Goal: Information Seeking & Learning: Stay updated

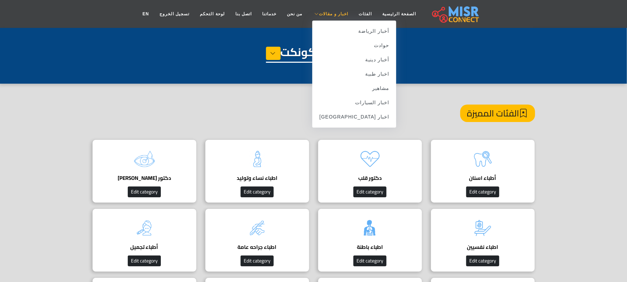
click at [323, 13] on span "اخبار و مقالات" at bounding box center [333, 14] width 29 height 6
click at [365, 116] on link "اخبار [GEOGRAPHIC_DATA]" at bounding box center [355, 117] width 84 height 14
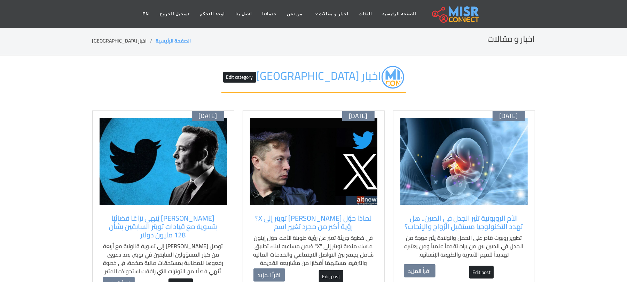
click at [525, 234] on div "الأم الروبوتية تثير الجدل في الصين.. هل تهدد التكنولوجيا مستقبل الزواج والإنجاب…" at bounding box center [465, 238] width 128 height 57
click at [530, 230] on div "أكتوبر 11 الأم الروبوتية تثير الجدل في الصين.. هل تهدد التكنولوجيا مستقبل الزوا…" at bounding box center [464, 196] width 142 height 173
click at [524, 222] on div "الأم الروبوتية تثير الجدل في الصين.. هل تهدد التكنولوجيا مستقبل الزواج والإنجاب…" at bounding box center [465, 238] width 128 height 57
click at [524, 234] on div "الأم الروبوتية تثير الجدل في الصين.. هل تهدد التكنولوجيا مستقبل الزواج والإنجاب…" at bounding box center [465, 238] width 128 height 57
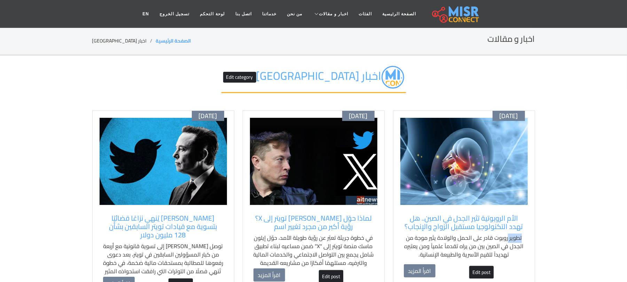
click at [524, 234] on div "الأم الروبوتية تثير الجدل في الصين.. هل تهدد التكنولوجيا مستقبل الزواج والإنجاب…" at bounding box center [465, 238] width 128 height 57
click at [527, 242] on div "الأم الروبوتية تثير الجدل في الصين.. هل تهدد التكنولوجيا مستقبل الزواج والإنجاب…" at bounding box center [465, 238] width 128 height 57
click at [475, 179] on img at bounding box center [465, 161] width 128 height 87
click at [471, 193] on img at bounding box center [465, 161] width 128 height 87
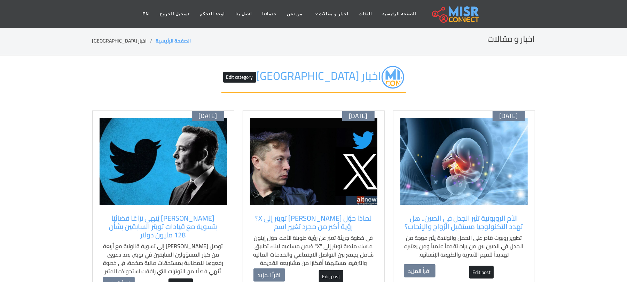
click at [471, 193] on img at bounding box center [465, 161] width 128 height 87
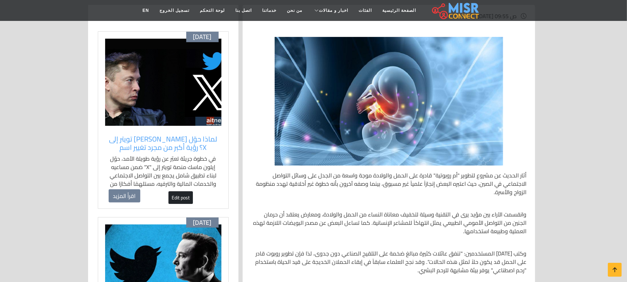
scroll to position [139, 0]
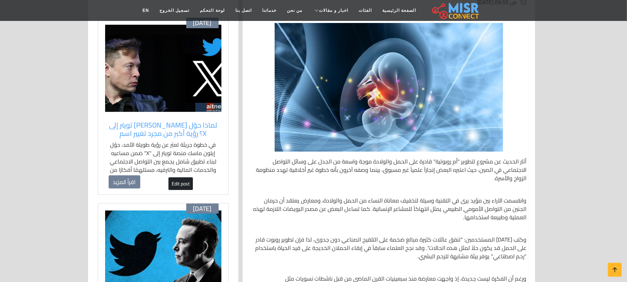
click at [522, 144] on div "أثار الحديث عن مشروع لتطوير "أم روبوتية" قادرة على الحمل والولادة موجة واسعة من…" at bounding box center [389, 221] width 284 height 396
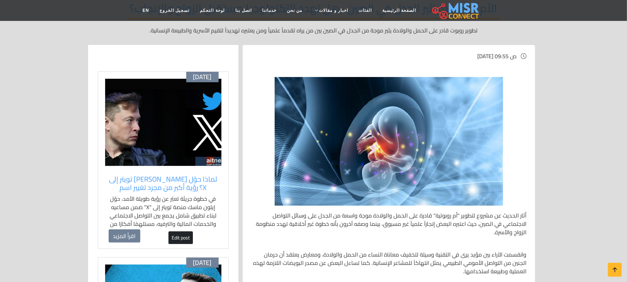
scroll to position [0, 0]
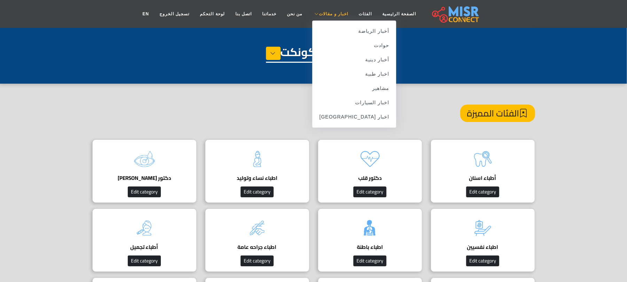
click at [328, 13] on span "اخبار و مقالات" at bounding box center [333, 14] width 29 height 6
click at [367, 116] on link "اخبار [GEOGRAPHIC_DATA]" at bounding box center [355, 117] width 84 height 14
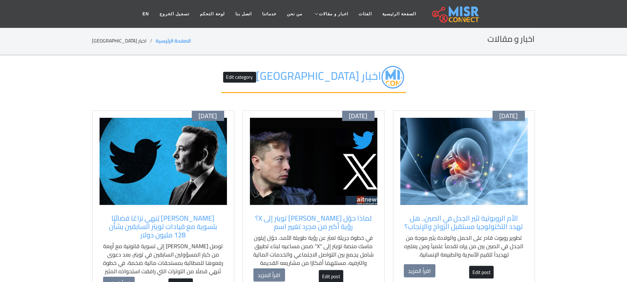
click at [479, 196] on img at bounding box center [465, 161] width 128 height 87
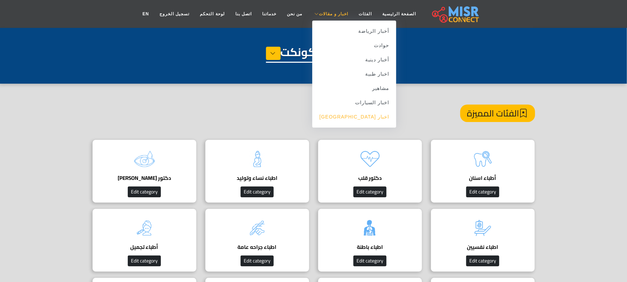
click at [367, 120] on link "اخبار [GEOGRAPHIC_DATA]" at bounding box center [355, 117] width 84 height 14
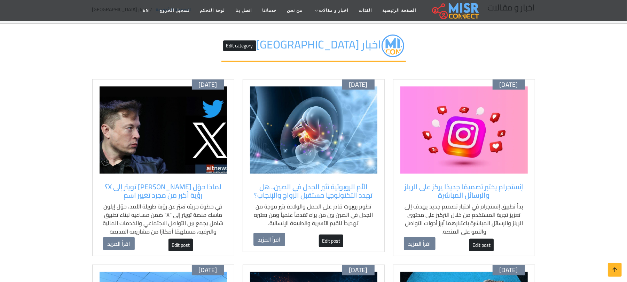
scroll to position [46, 0]
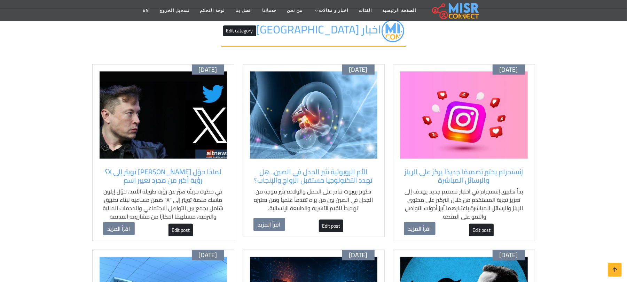
click at [523, 217] on p "بدأ تطبيق إنستجرام في اختبار تصميم جديد يهدف إلى تعزيز تجربة المستخدم من خلال ا…" at bounding box center [464, 203] width 121 height 33
click at [530, 223] on div "أكتوبر 11 إنستجرام يختبر تصميمًا جديدًا يركز على الريلز والرسائل المباشرة بدأ ت…" at bounding box center [464, 152] width 142 height 177
click at [510, 227] on div "أكتوبر 11 إنستجرام يختبر تصميمًا جديدًا يركز على الريلز والرسائل المباشرة بدأ ت…" at bounding box center [464, 152] width 142 height 177
click at [507, 162] on div "أكتوبر 11 إنستجرام يختبر تصميمًا جديدًا يركز على الريلز والرسائل المباشرة بدأ ت…" at bounding box center [464, 152] width 142 height 177
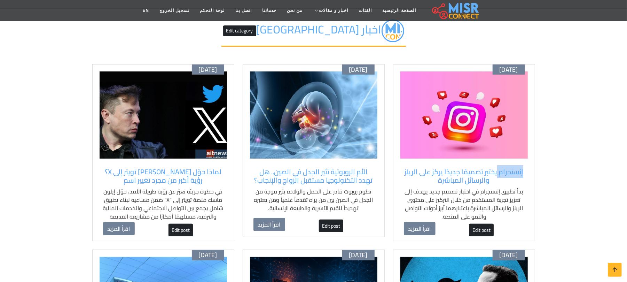
click at [507, 162] on div "أكتوبر 11 إنستجرام يختبر تصميمًا جديدًا يركز على الريلز والرسائل المباشرة بدأ ت…" at bounding box center [464, 152] width 142 height 177
click at [510, 141] on img at bounding box center [465, 114] width 128 height 87
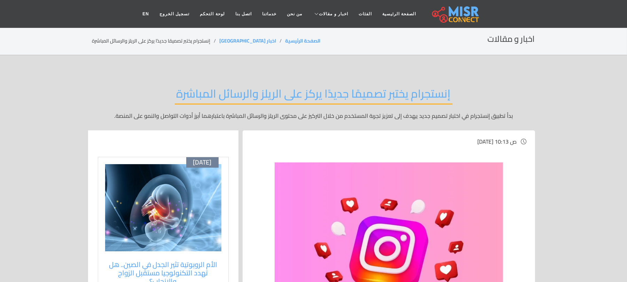
click at [273, 141] on span "السبت , 11 أكتوبر 2025 / 10:13 ص" at bounding box center [389, 141] width 276 height 8
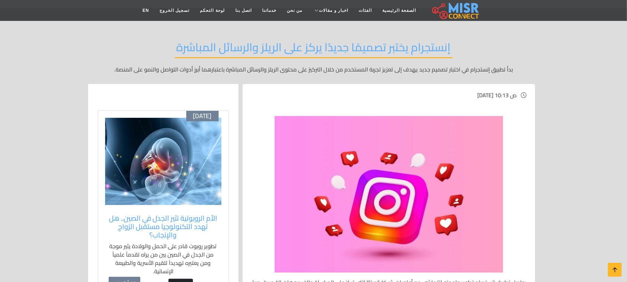
drag, startPoint x: 539, startPoint y: 86, endPoint x: 532, endPoint y: 116, distance: 30.8
click at [297, 168] on img at bounding box center [389, 194] width 229 height 156
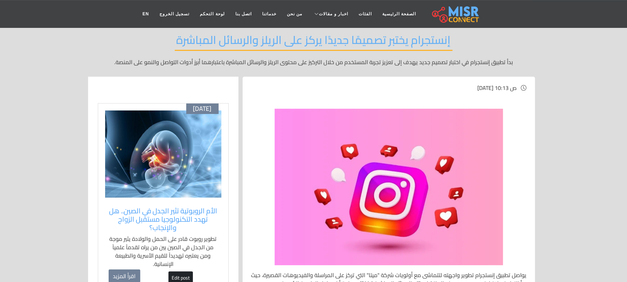
scroll to position [0, 0]
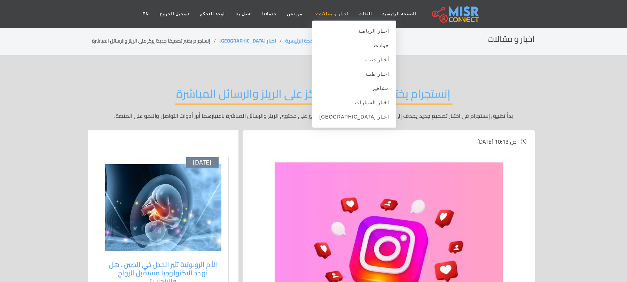
click at [333, 13] on span "اخبار و مقالات" at bounding box center [333, 14] width 29 height 6
click at [363, 114] on link "اخبار [GEOGRAPHIC_DATA]" at bounding box center [355, 117] width 84 height 14
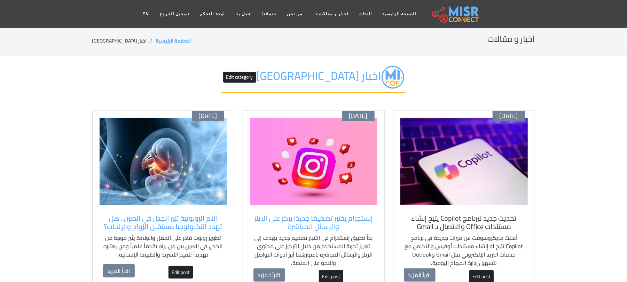
click at [522, 229] on h5 "تحديث جديد لبرنامج Copilot يتيح إنشاء مستندات Office والاتصال بـ Gmail" at bounding box center [464, 222] width 121 height 17
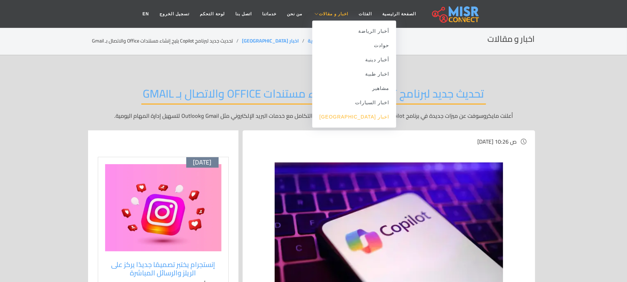
click at [365, 116] on link "اخبار [GEOGRAPHIC_DATA]" at bounding box center [355, 117] width 84 height 14
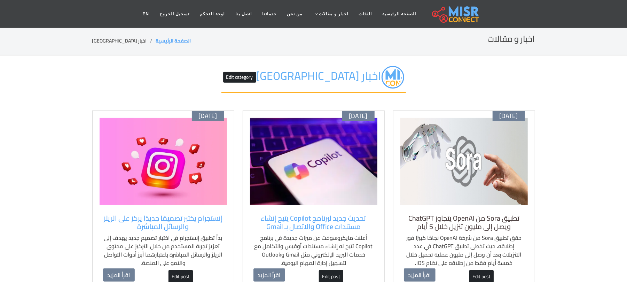
click at [522, 219] on h5 "تطبيق Sora من OpenAI يتجاوز ChatGPT ويصل إلى مليون تنزيل خلال 5 أيام" at bounding box center [464, 222] width 121 height 17
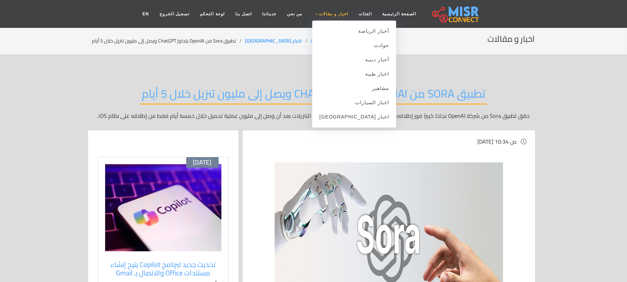
click at [329, 13] on span "اخبار و مقالات" at bounding box center [333, 14] width 29 height 6
click at [357, 118] on link "اخبار [GEOGRAPHIC_DATA]" at bounding box center [355, 117] width 84 height 14
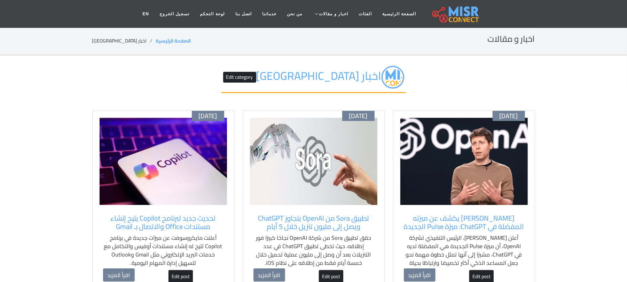
click at [516, 234] on p "أعلن [PERSON_NAME]، الرئيس التنفيذي لشركة OpenAI، أن ميزة Pulse الجديدة هي المف…" at bounding box center [464, 254] width 121 height 42
click at [526, 231] on div "سام ألتمان يكشف عن ميزته المفضلة في ChatGPT: ميزة Pulse الجديدة أعلن سام ألتمان…" at bounding box center [465, 240] width 128 height 61
click at [498, 151] on img at bounding box center [465, 161] width 128 height 87
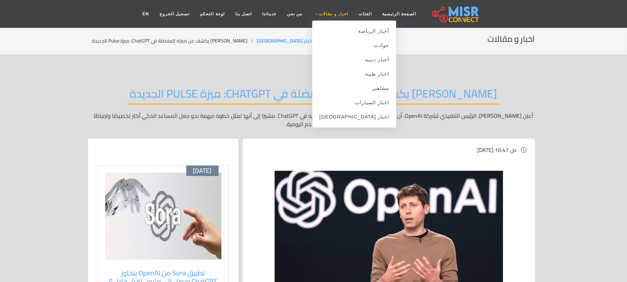
click at [328, 13] on span "اخبار و مقالات" at bounding box center [333, 14] width 29 height 6
click at [362, 117] on link "اخبار [GEOGRAPHIC_DATA]" at bounding box center [355, 117] width 84 height 14
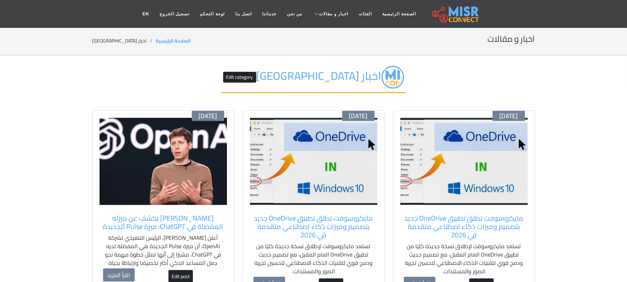
click at [486, 179] on img at bounding box center [465, 161] width 128 height 87
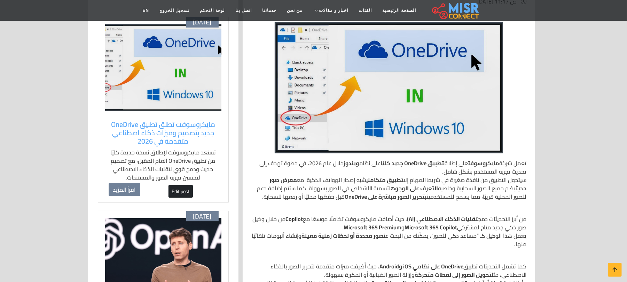
scroll to position [46, 0]
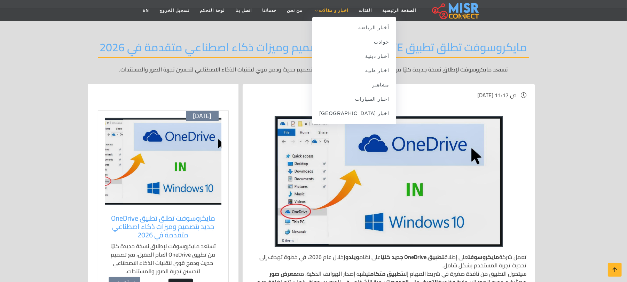
click at [322, 12] on span "اخبار و مقالات" at bounding box center [333, 10] width 29 height 6
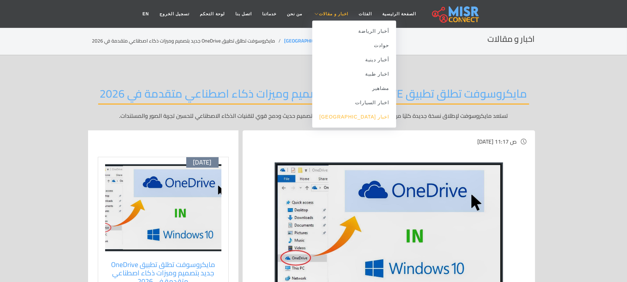
click at [367, 114] on link "اخبار [GEOGRAPHIC_DATA]" at bounding box center [355, 117] width 84 height 14
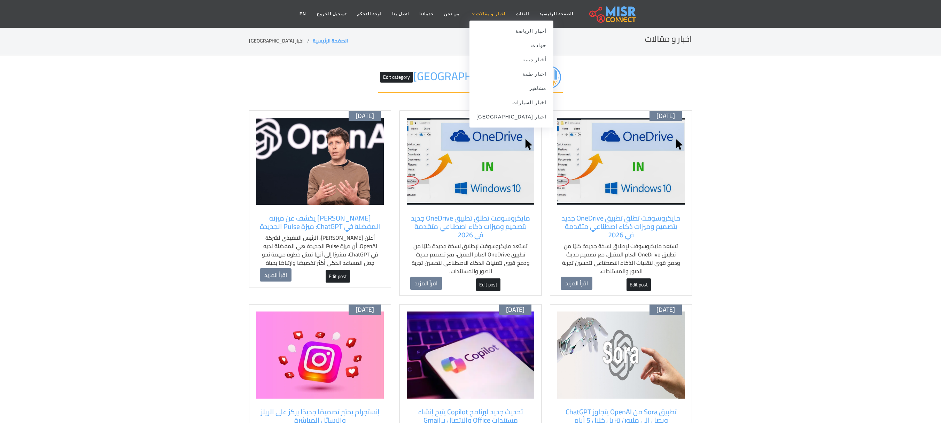
click at [491, 15] on span "اخبار و مقالات" at bounding box center [490, 14] width 29 height 6
click at [518, 121] on link "اخبار [GEOGRAPHIC_DATA]" at bounding box center [512, 117] width 84 height 14
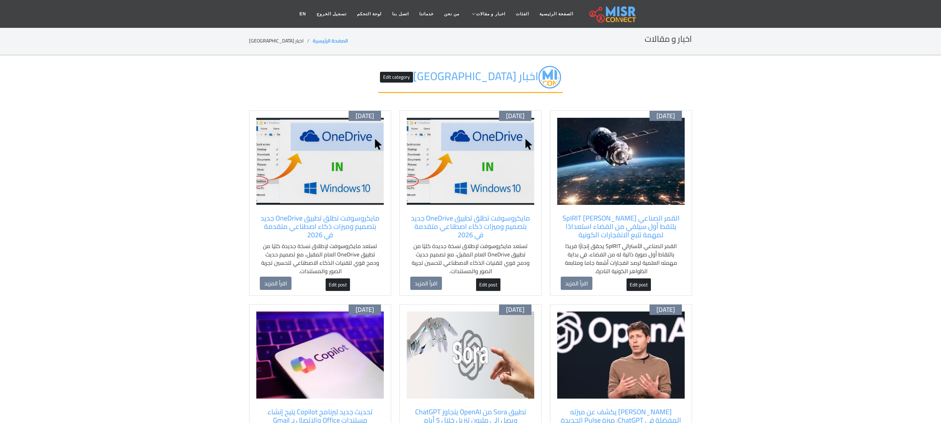
click at [685, 236] on div "أكتوبر 11 القمر الصناعي الأسترالي SpIRIT يلتقط أول سيلفي من الفضاء استعدادًا لم…" at bounding box center [621, 203] width 142 height 186
click at [682, 231] on div "القمر الصناعي الأسترالي SpIRIT يلتقط أول سيلفي من الفضاء استعدادًا لمهمة تتبع ا…" at bounding box center [621, 245] width 128 height 70
click at [663, 183] on img at bounding box center [621, 161] width 128 height 87
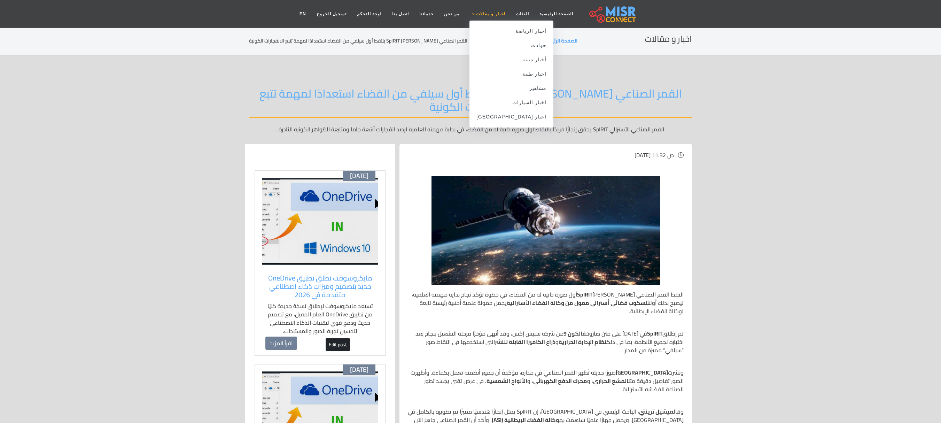
click at [485, 10] on link "اخبار و مقالات" at bounding box center [488, 13] width 46 height 13
click at [514, 119] on link "اخبار [GEOGRAPHIC_DATA]" at bounding box center [512, 117] width 84 height 14
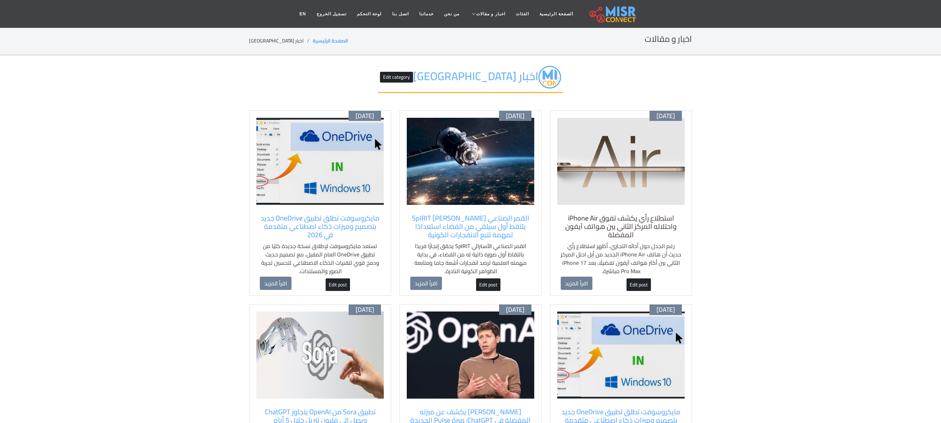
click at [655, 229] on h5 "استطلاع رأي يكشف تفوق iPhone Air واحتلاله المركز الثاني بين هواتف آيفون المفضلة" at bounding box center [621, 226] width 121 height 25
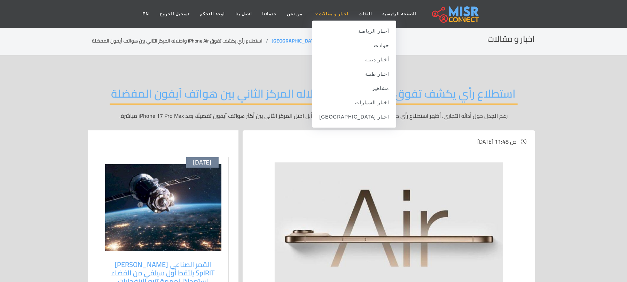
click at [332, 15] on span "اخبار و مقالات" at bounding box center [333, 14] width 29 height 6
click at [371, 119] on link "اخبار [GEOGRAPHIC_DATA]" at bounding box center [355, 117] width 84 height 14
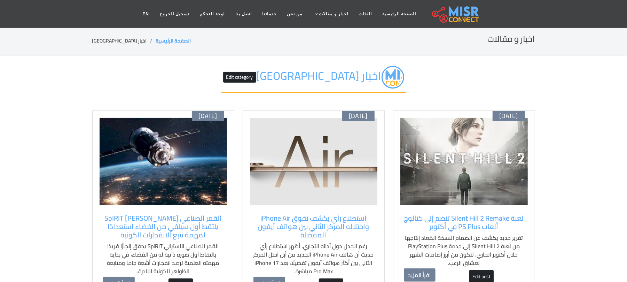
click at [505, 197] on img at bounding box center [465, 161] width 128 height 87
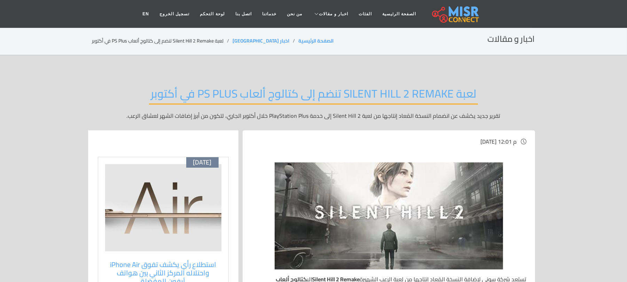
scroll to position [93, 0]
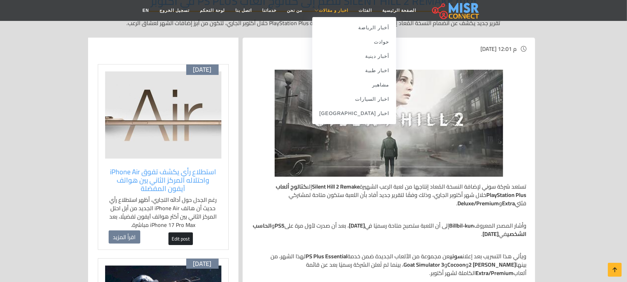
click at [324, 7] on span "اخبار و مقالات" at bounding box center [333, 10] width 29 height 6
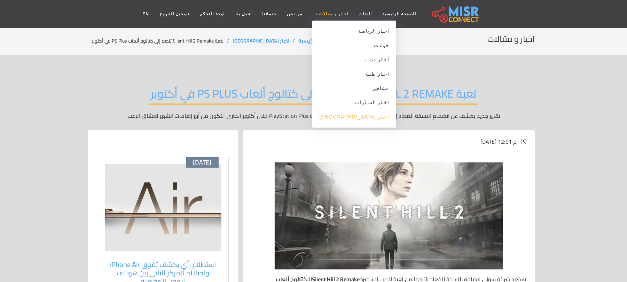
click at [366, 119] on link "اخبار [GEOGRAPHIC_DATA]" at bounding box center [355, 117] width 84 height 14
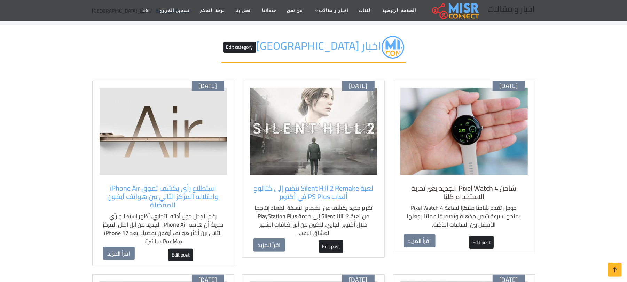
scroll to position [46, 0]
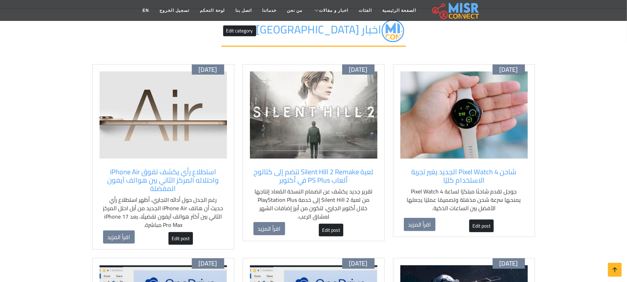
click at [527, 219] on div "شاحن Pixel Watch 4 الجديد يغير تجربة الاستخدام كليًا جوجل تقدم شاحنًا مبتكرًا ل…" at bounding box center [465, 192] width 128 height 57
click at [499, 143] on img at bounding box center [465, 114] width 128 height 87
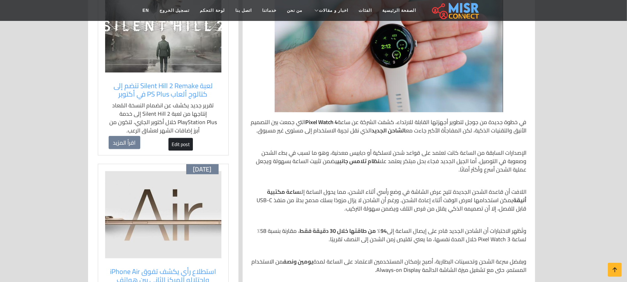
scroll to position [232, 0]
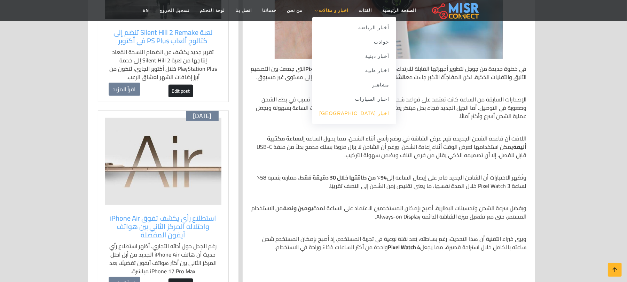
click at [368, 112] on link "اخبار [GEOGRAPHIC_DATA]" at bounding box center [355, 113] width 84 height 14
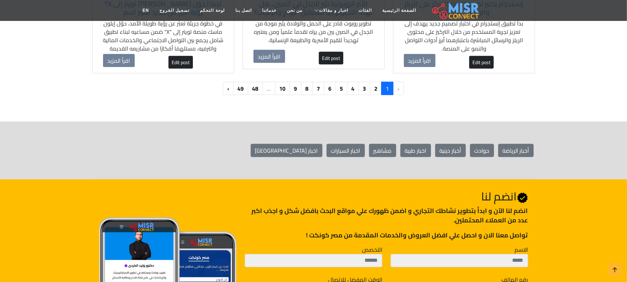
scroll to position [789, 0]
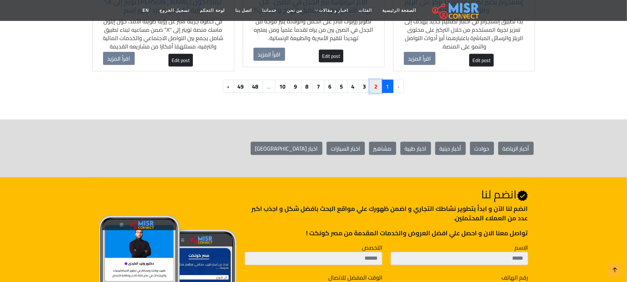
click at [373, 82] on link "2" at bounding box center [376, 86] width 12 height 13
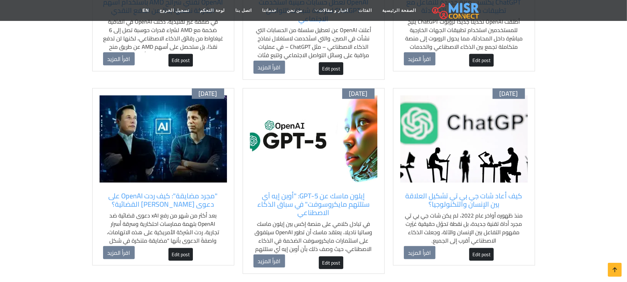
scroll to position [650, 0]
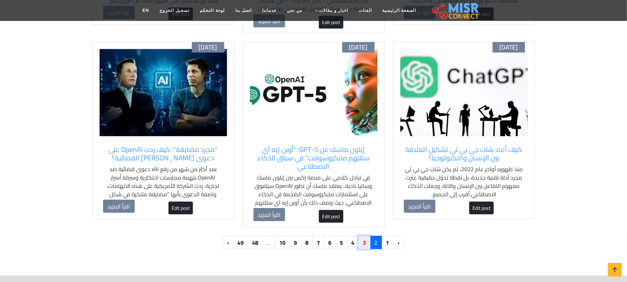
click at [364, 242] on link "3" at bounding box center [365, 242] width 12 height 13
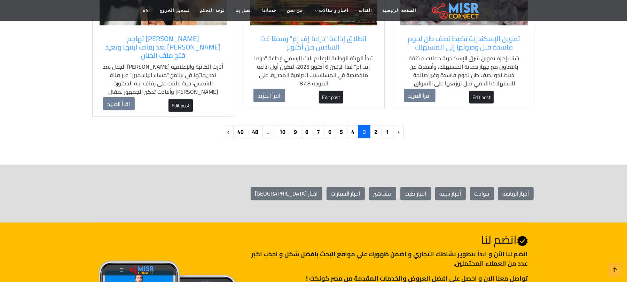
scroll to position [789, 0]
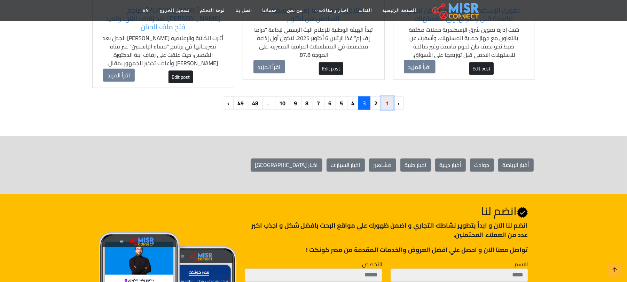
click at [387, 97] on link "1" at bounding box center [388, 103] width 12 height 13
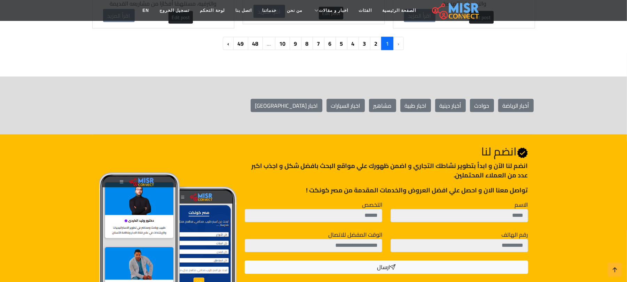
scroll to position [836, 0]
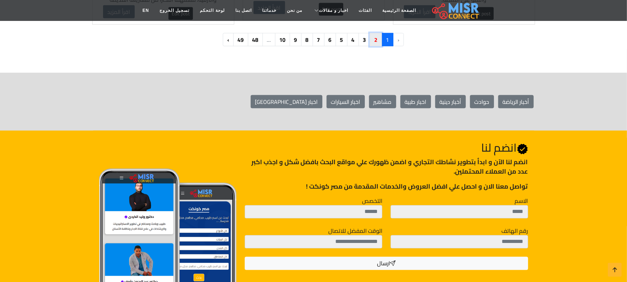
click at [373, 40] on link "2" at bounding box center [376, 39] width 12 height 13
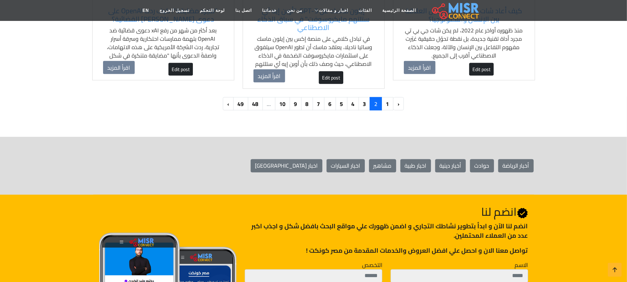
scroll to position [789, 0]
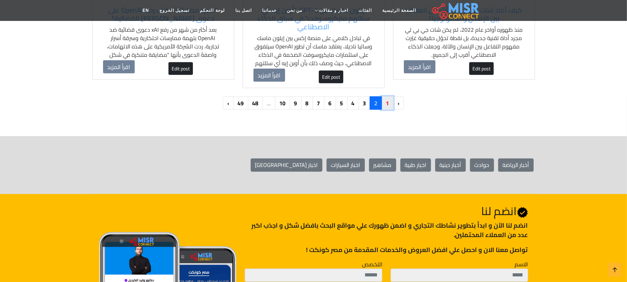
click at [390, 104] on link "1" at bounding box center [388, 103] width 12 height 13
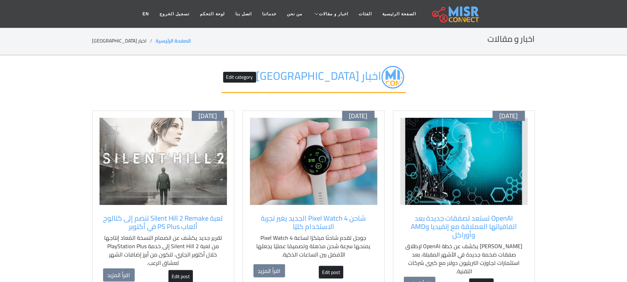
click at [498, 184] on img at bounding box center [465, 161] width 128 height 87
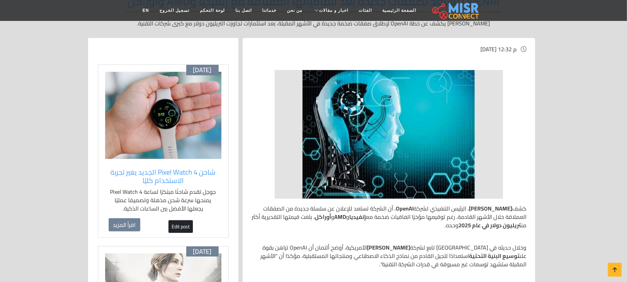
scroll to position [93, 0]
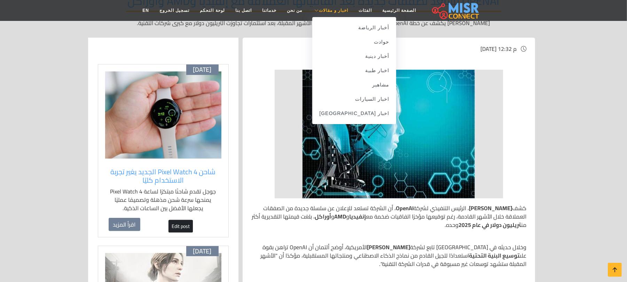
click at [326, 10] on span "اخبار و مقالات" at bounding box center [333, 10] width 29 height 6
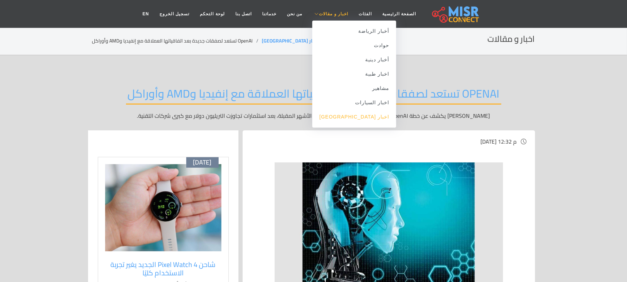
click at [359, 115] on link "اخبار [GEOGRAPHIC_DATA]" at bounding box center [355, 117] width 84 height 14
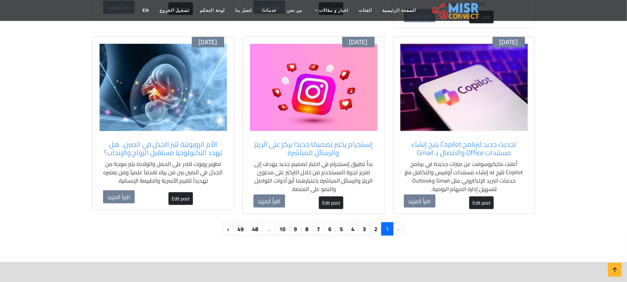
scroll to position [697, 0]
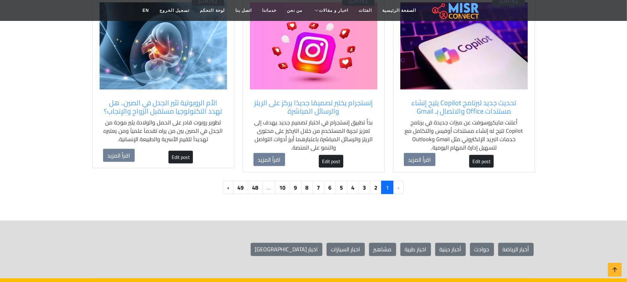
drag, startPoint x: 389, startPoint y: 187, endPoint x: 393, endPoint y: 183, distance: 6.4
click at [392, 184] on span "1" at bounding box center [388, 187] width 12 height 13
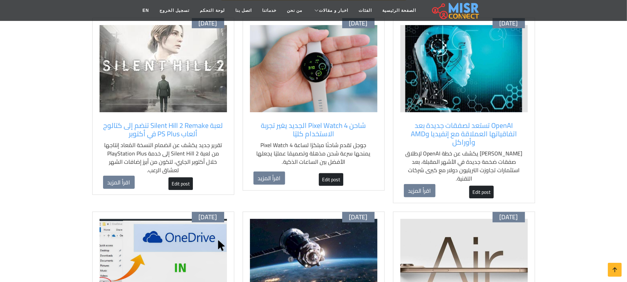
scroll to position [0, 0]
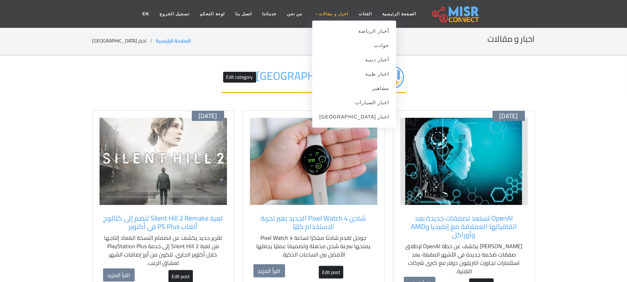
click at [332, 13] on span "اخبار و مقالات" at bounding box center [333, 14] width 29 height 6
click at [356, 116] on link "اخبار [GEOGRAPHIC_DATA]" at bounding box center [355, 117] width 84 height 14
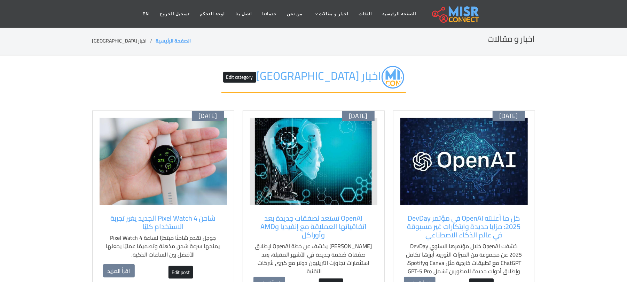
click at [401, 210] on div "كل ما أعلنته OpenAI في مؤتمر DevDay 2025: مزايا جديدة وابتكارات غير مسبوقة في ع…" at bounding box center [465, 245] width 128 height 70
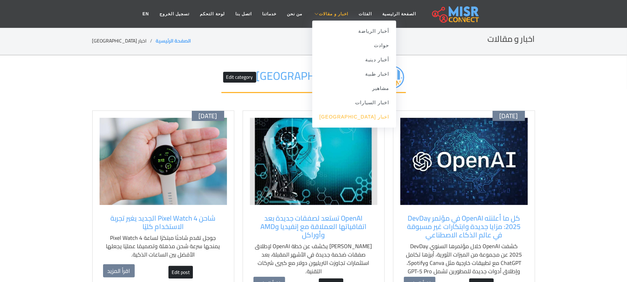
click at [364, 119] on link "اخبار [GEOGRAPHIC_DATA]" at bounding box center [355, 117] width 84 height 14
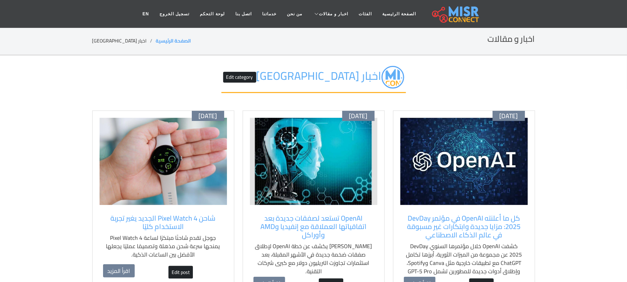
click at [529, 233] on div "[DATE] كل ما أعلنته OpenAI في مؤتمر DevDay 2025: مزايا جديدة وابتكارات غير مسبو…" at bounding box center [464, 203] width 142 height 186
click at [413, 172] on img at bounding box center [465, 161] width 128 height 87
click at [413, 171] on img at bounding box center [465, 161] width 128 height 87
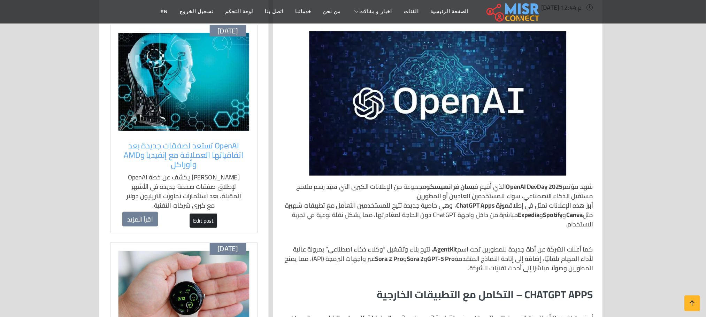
scroll to position [157, 0]
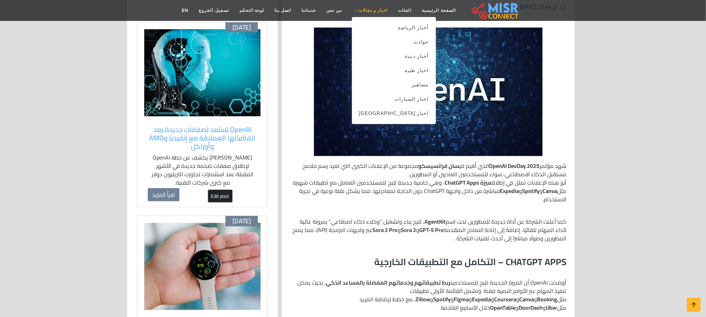
click at [368, 5] on link "اخبار و مقالات" at bounding box center [370, 10] width 46 height 13
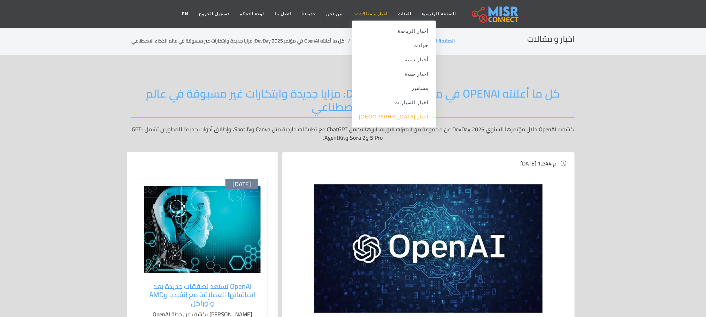
click at [409, 118] on link "اخبار [GEOGRAPHIC_DATA]" at bounding box center [394, 117] width 84 height 14
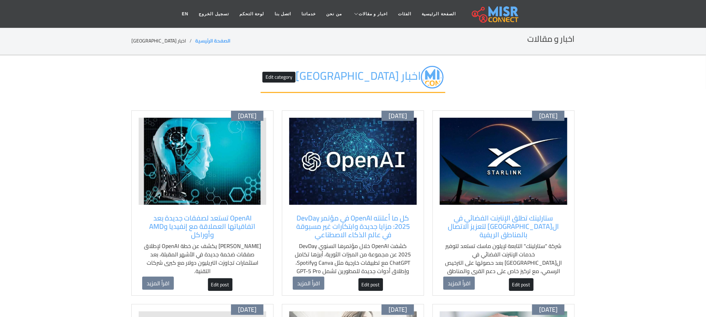
click at [552, 176] on img at bounding box center [504, 161] width 128 height 87
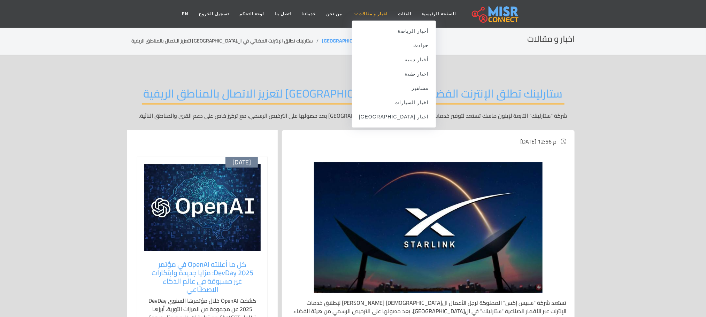
click at [362, 13] on span "اخبار و مقالات" at bounding box center [373, 14] width 29 height 6
click at [407, 117] on link "اخبار [GEOGRAPHIC_DATA]" at bounding box center [394, 117] width 84 height 14
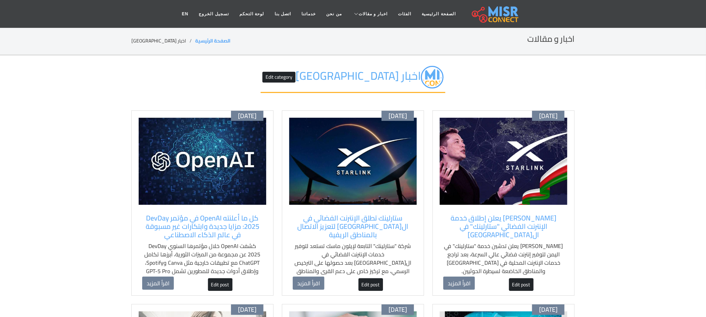
click at [564, 213] on div "[PERSON_NAME] يعلن إطلاق خدمة الإنترنت الفضائي "ستارلينك" في ال[GEOGRAPHIC_DATA…" at bounding box center [504, 245] width 128 height 70
click at [524, 185] on img at bounding box center [504, 161] width 128 height 87
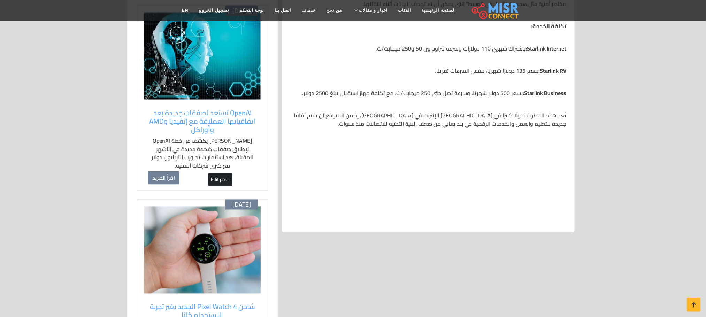
scroll to position [458, 0]
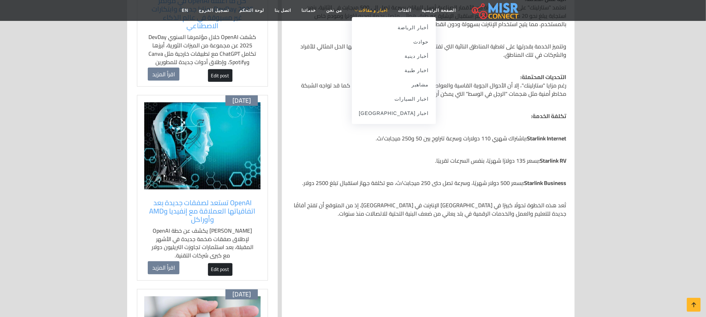
click at [372, 7] on link "اخبار و مقالات" at bounding box center [370, 10] width 46 height 13
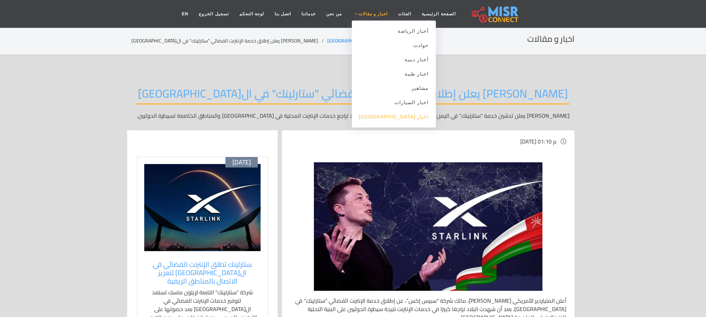
click at [408, 118] on link "اخبار [GEOGRAPHIC_DATA]" at bounding box center [394, 117] width 84 height 14
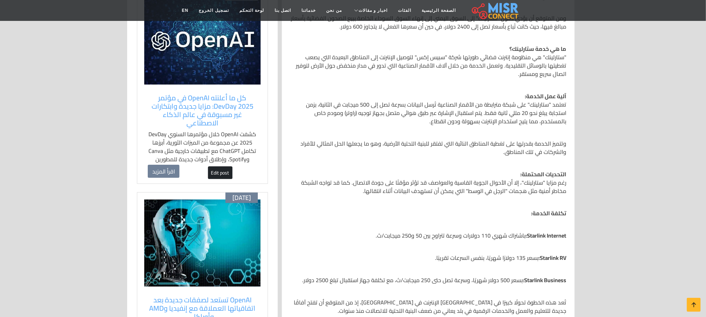
scroll to position [366, 0]
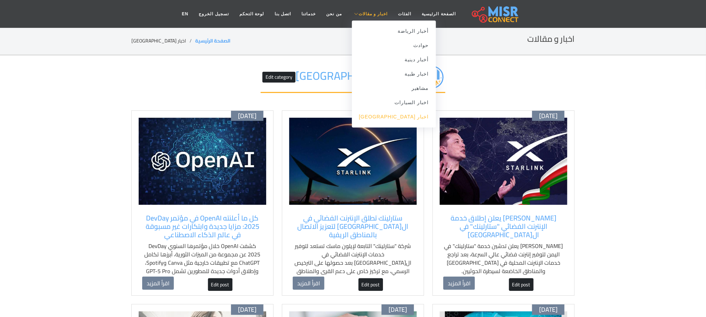
click at [400, 115] on link "اخبار [GEOGRAPHIC_DATA]" at bounding box center [394, 117] width 84 height 14
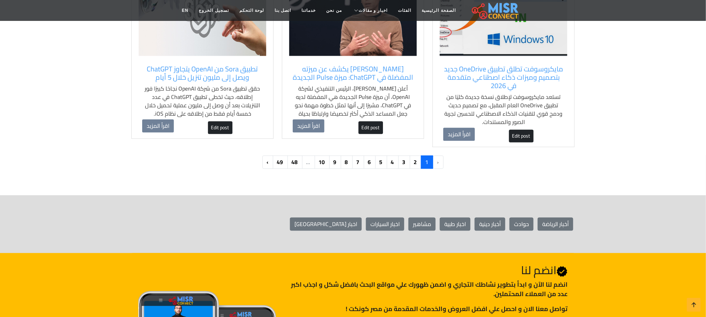
scroll to position [732, 0]
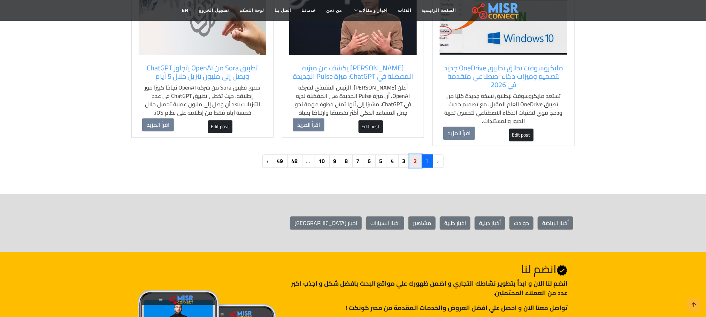
click at [419, 157] on link "2" at bounding box center [415, 160] width 12 height 13
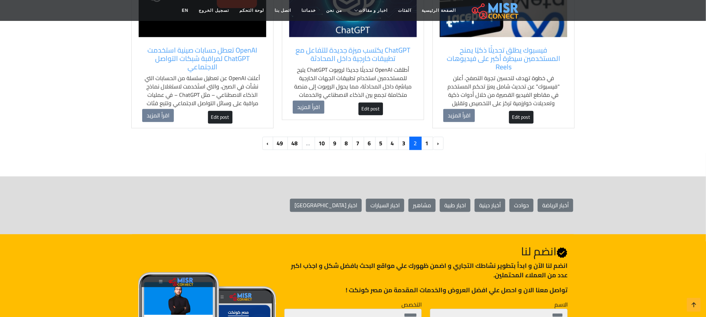
scroll to position [732, 0]
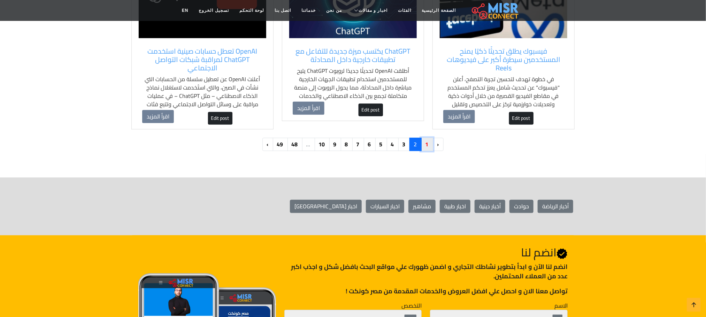
click at [431, 145] on link "1" at bounding box center [427, 144] width 12 height 13
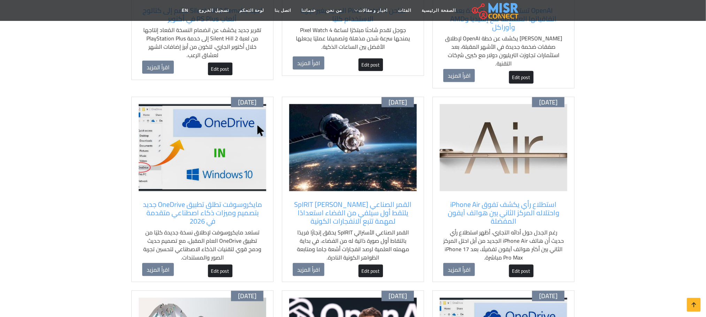
scroll to position [418, 0]
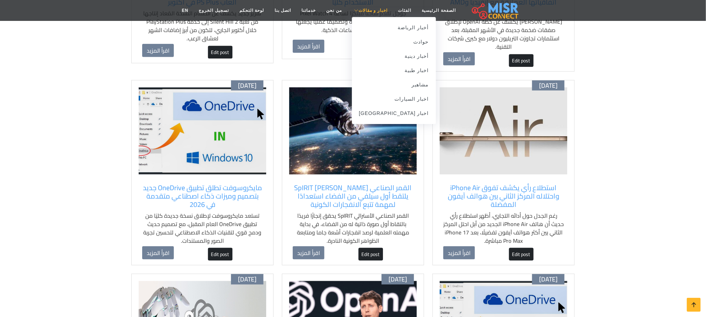
click at [370, 11] on span "اخبار و مقالات" at bounding box center [373, 10] width 29 height 6
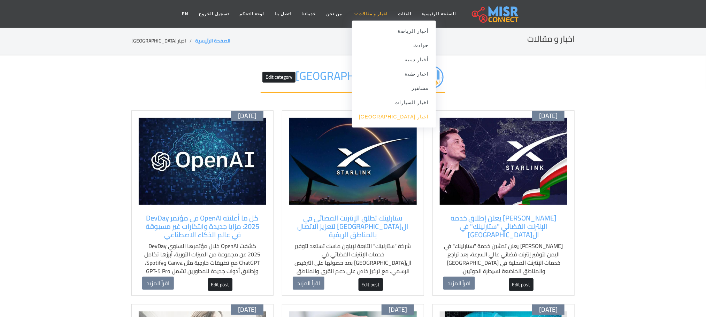
click at [403, 121] on link "اخبار [GEOGRAPHIC_DATA]" at bounding box center [394, 117] width 84 height 14
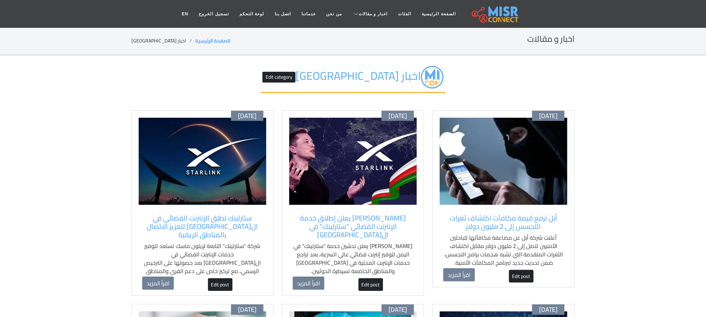
click at [534, 178] on img at bounding box center [504, 161] width 128 height 87
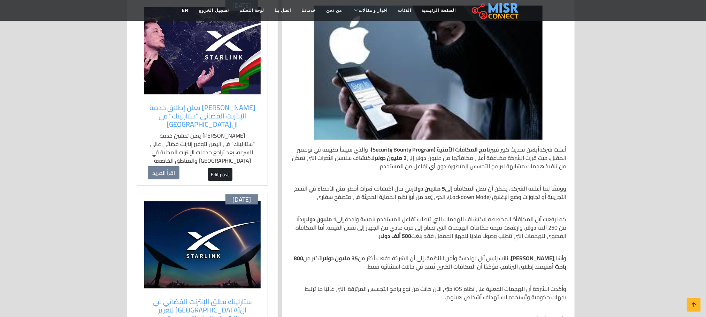
scroll to position [105, 0]
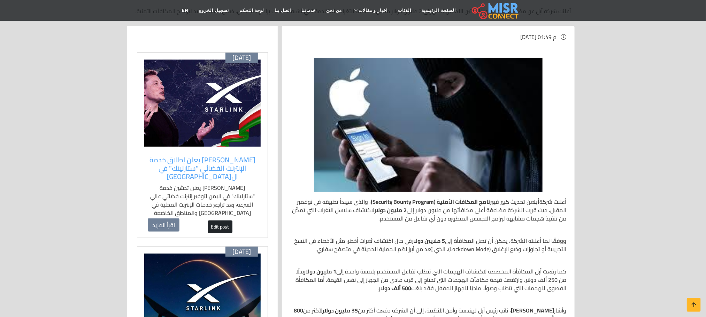
click at [387, 146] on img at bounding box center [428, 125] width 229 height 134
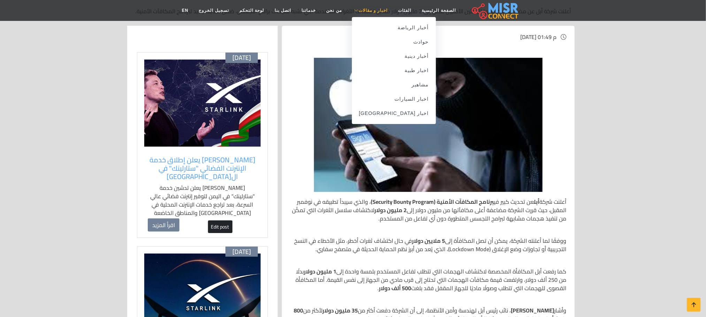
click at [370, 10] on span "اخبار و مقالات" at bounding box center [373, 10] width 29 height 6
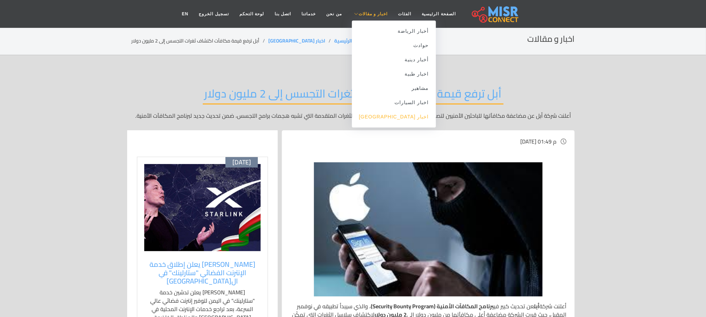
click at [398, 120] on link "اخبار [GEOGRAPHIC_DATA]" at bounding box center [394, 117] width 84 height 14
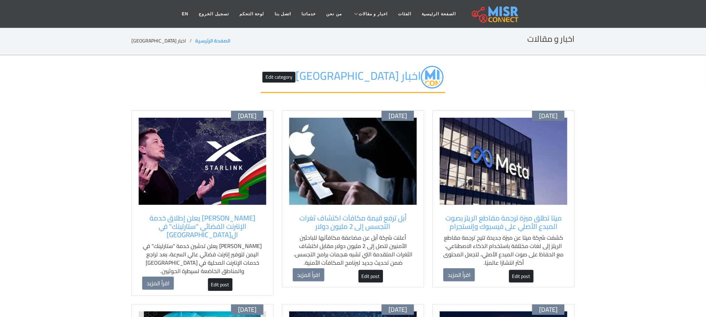
click at [523, 180] on img at bounding box center [504, 161] width 128 height 87
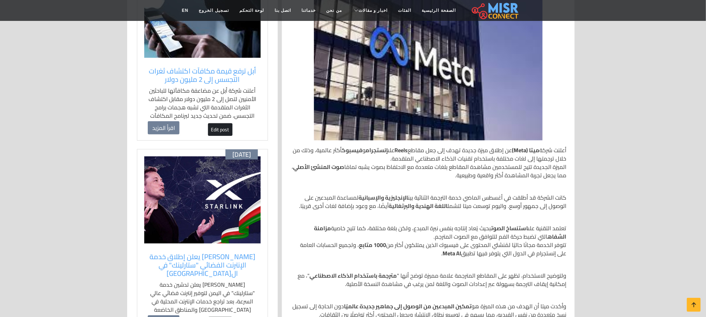
scroll to position [209, 0]
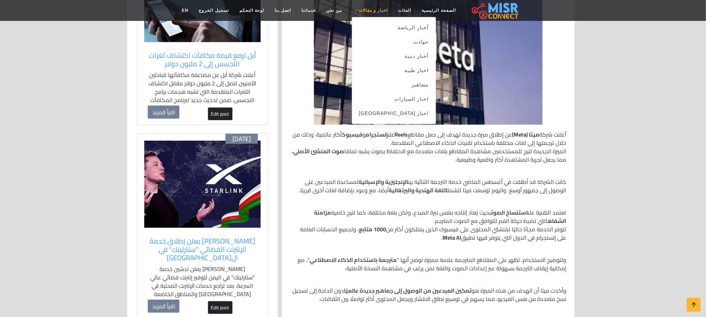
click at [366, 10] on span "اخبار و مقالات" at bounding box center [373, 10] width 29 height 6
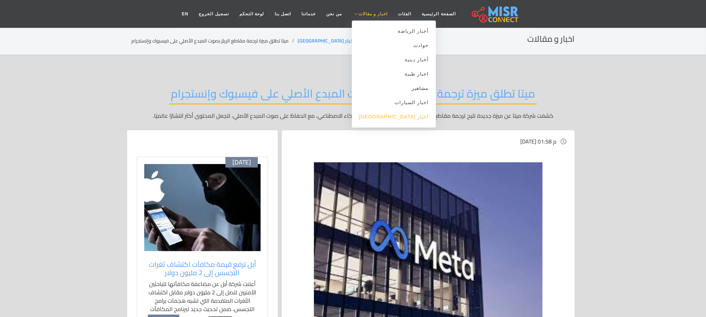
click at [395, 118] on link "اخبار [GEOGRAPHIC_DATA]" at bounding box center [394, 117] width 84 height 14
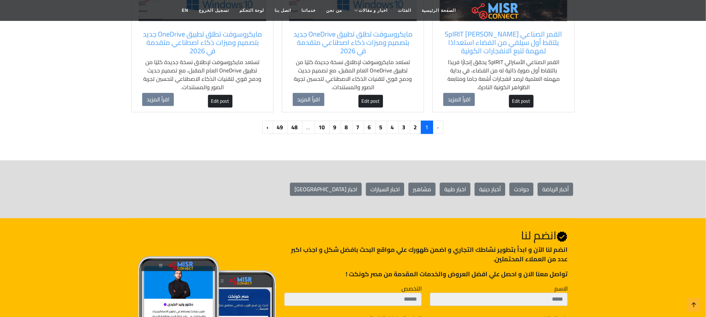
scroll to position [784, 0]
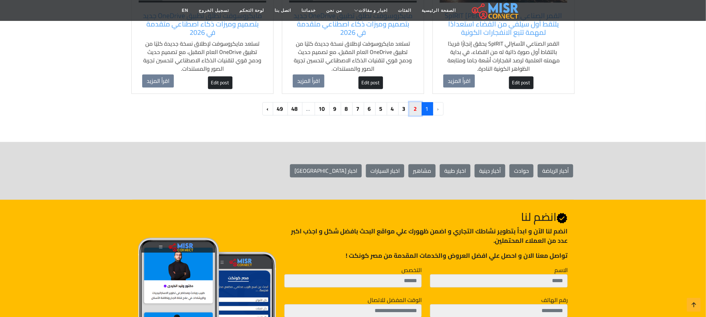
click at [414, 103] on link "2" at bounding box center [415, 108] width 12 height 13
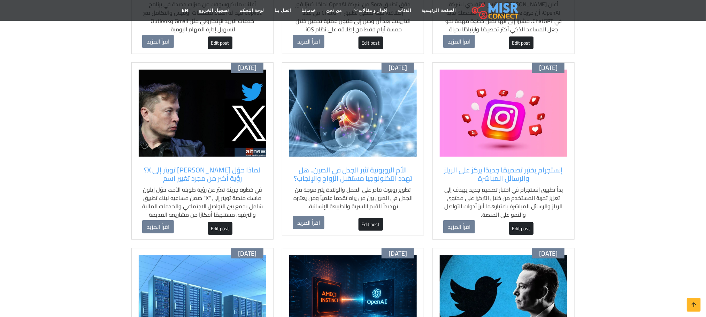
scroll to position [261, 0]
